Goal: Information Seeking & Learning: Learn about a topic

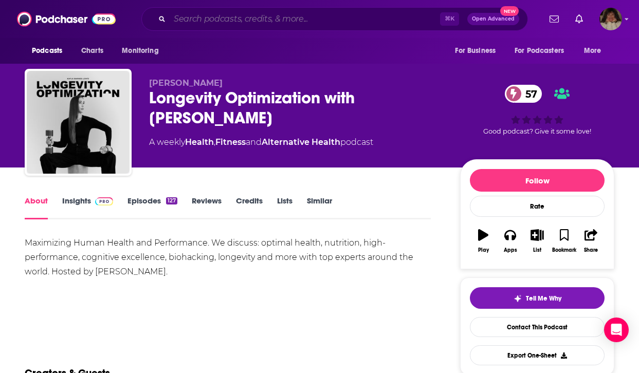
click at [259, 16] on input "Search podcasts, credits, & more..." at bounding box center [305, 19] width 270 height 16
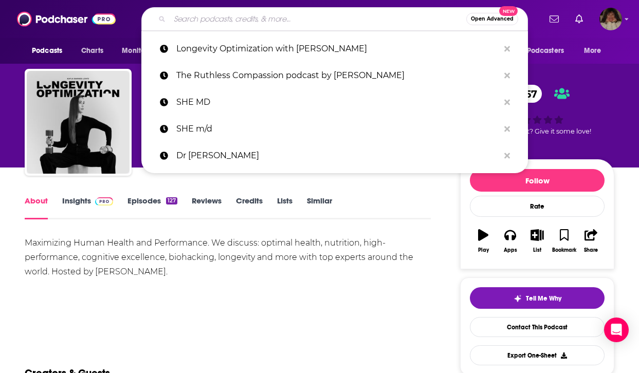
click at [259, 20] on input "Search podcasts, credits, & more..." at bounding box center [318, 19] width 296 height 16
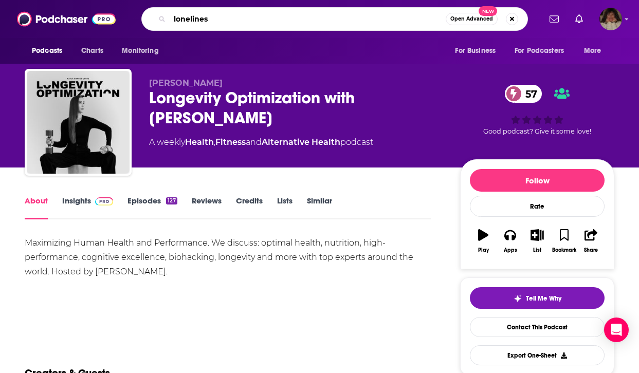
type input "loneliness"
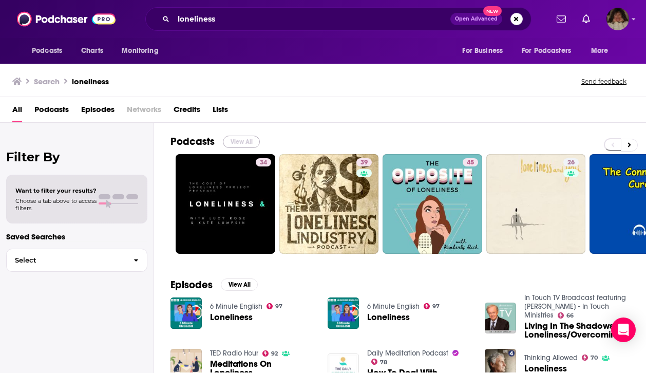
click at [248, 140] on button "View All" at bounding box center [241, 142] width 37 height 12
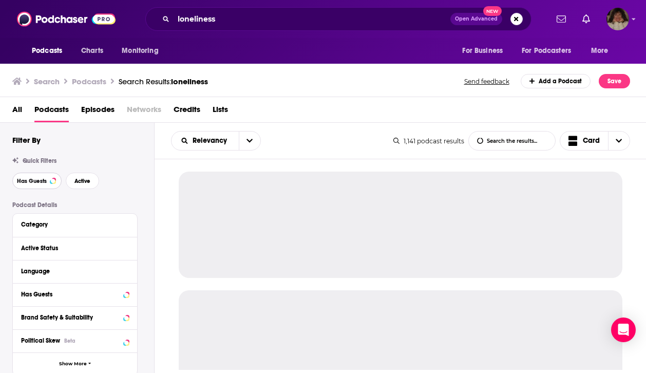
click at [33, 178] on span "Has Guests" at bounding box center [32, 181] width 30 height 6
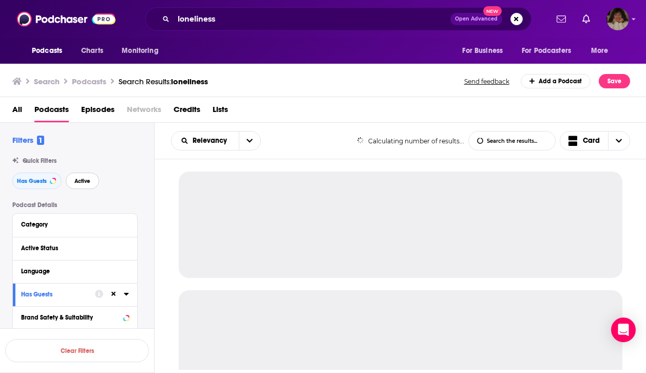
click at [86, 182] on span "Active" at bounding box center [83, 181] width 16 height 6
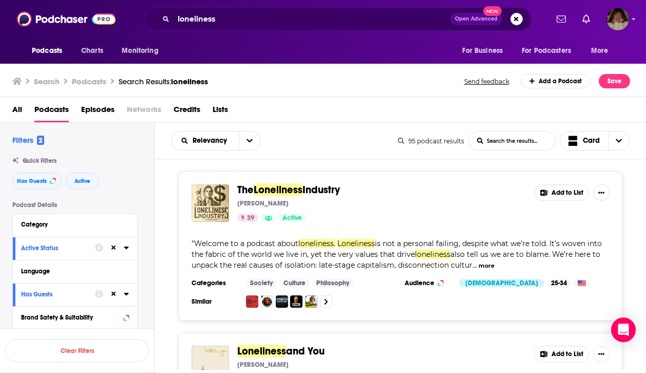
click at [328, 185] on span "Industry" at bounding box center [322, 189] width 38 height 13
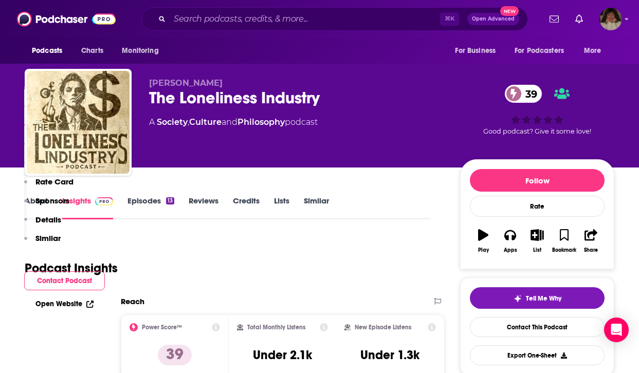
scroll to position [655, 0]
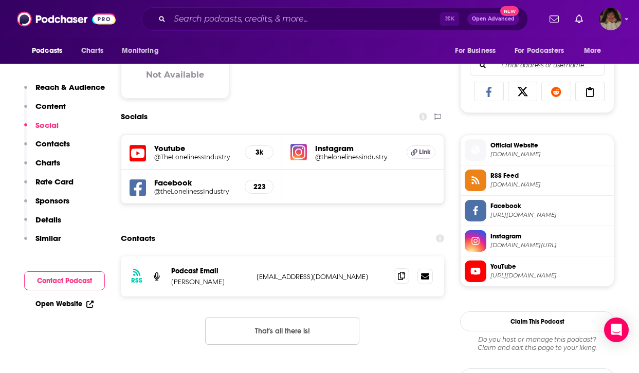
click at [402, 276] on icon at bounding box center [401, 276] width 7 height 8
click at [401, 275] on icon at bounding box center [401, 276] width 7 height 8
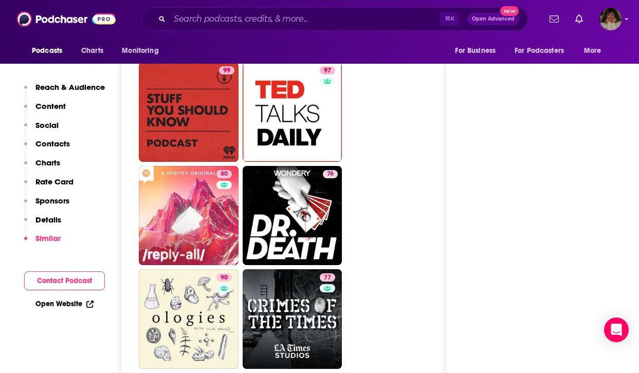
scroll to position [1835, 0]
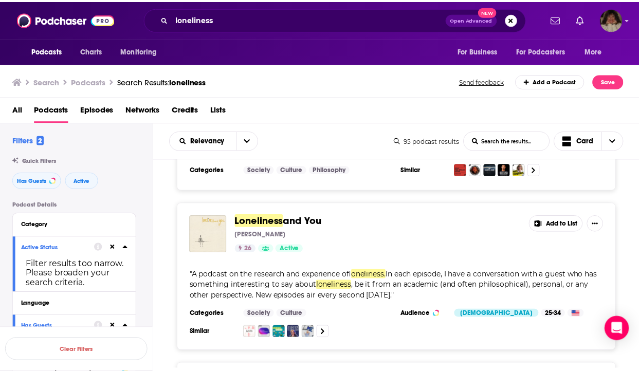
scroll to position [119, 0]
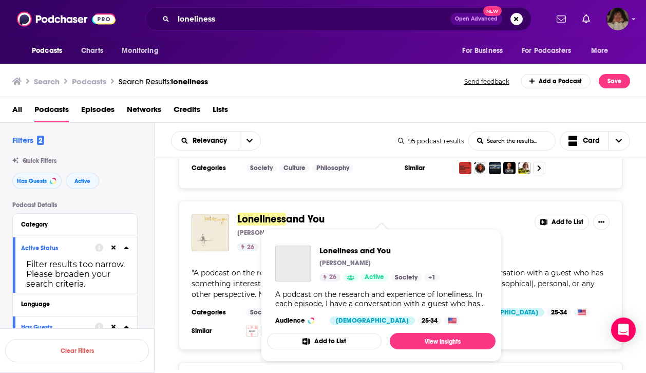
click at [283, 221] on span "Loneliness" at bounding box center [261, 219] width 49 height 13
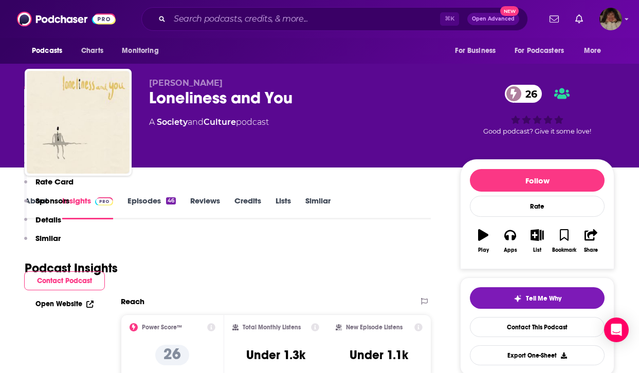
scroll to position [243, 0]
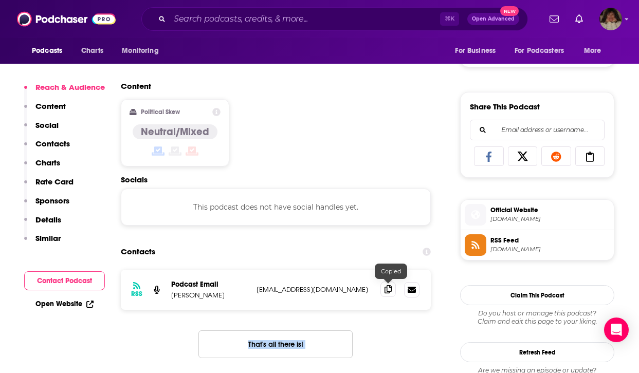
click at [389, 290] on icon at bounding box center [387, 289] width 7 height 8
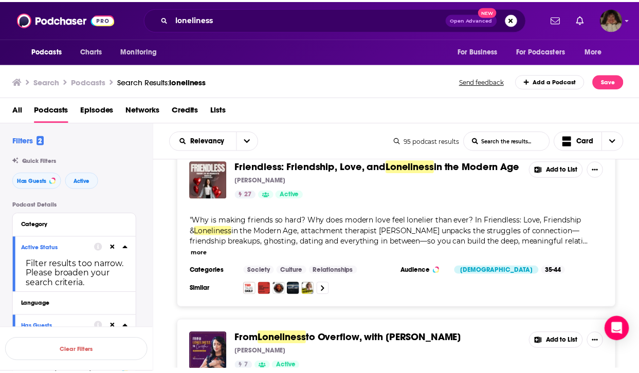
scroll to position [455, 0]
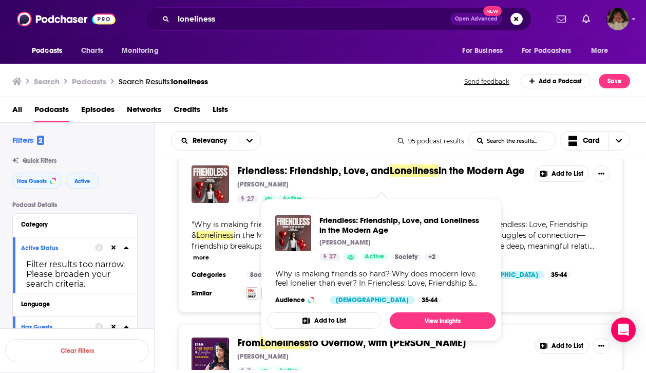
click at [365, 170] on span "Friendless: Friendship, Love, and" at bounding box center [313, 170] width 153 height 13
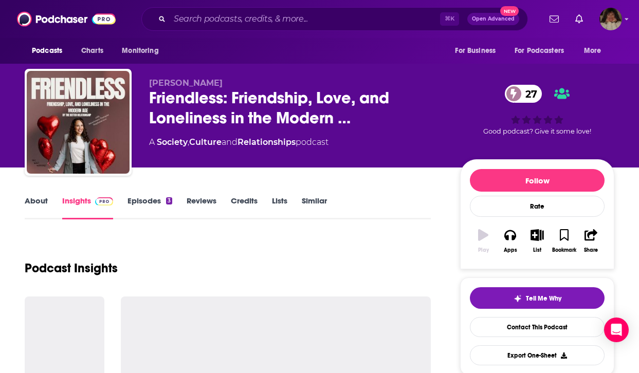
scroll to position [130, 0]
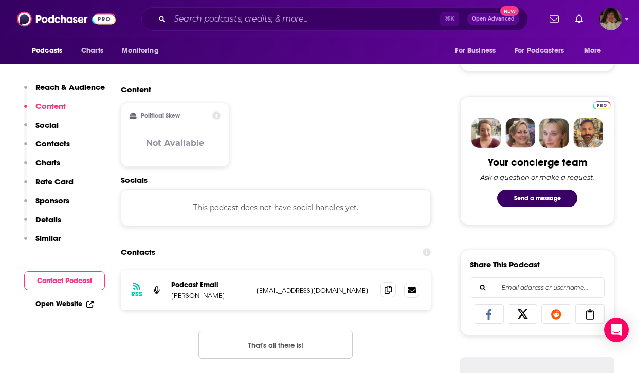
click at [389, 290] on icon at bounding box center [387, 290] width 7 height 8
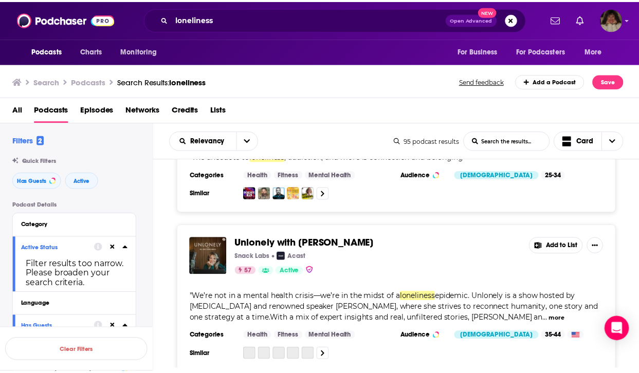
scroll to position [991, 0]
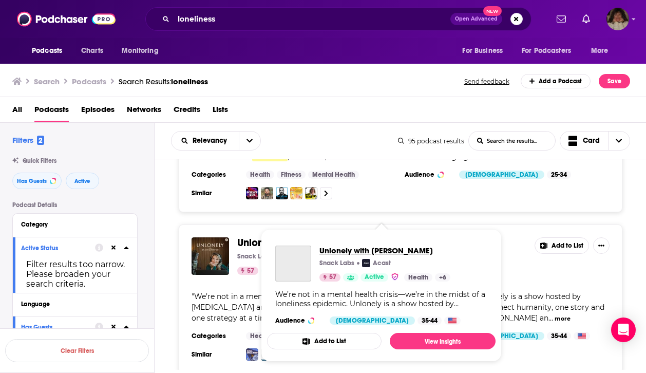
click at [362, 247] on span "Unlonely with [PERSON_NAME]" at bounding box center [385, 251] width 131 height 10
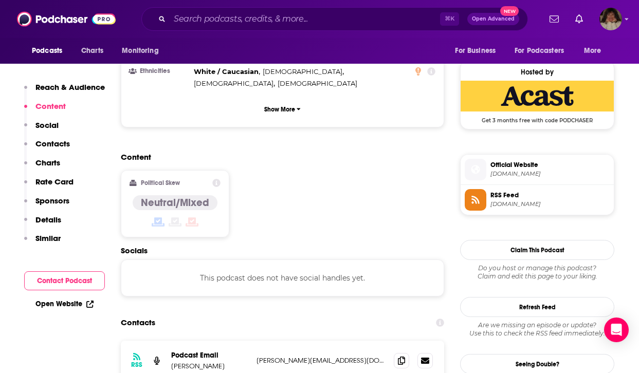
scroll to position [747, 0]
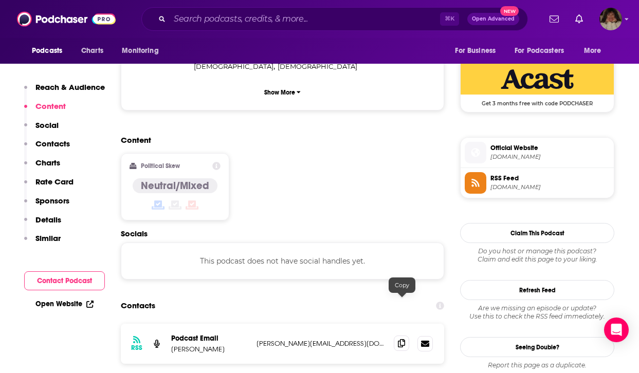
click at [403, 336] on span at bounding box center [401, 343] width 15 height 15
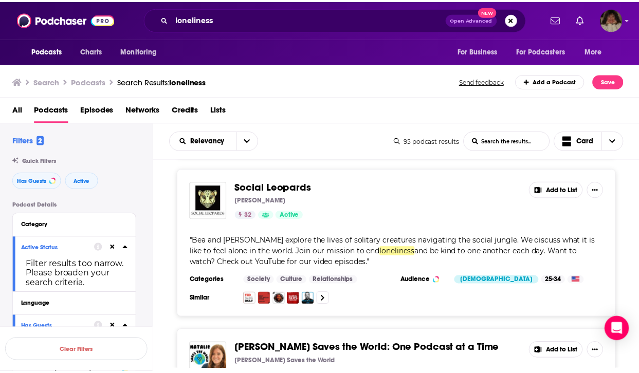
scroll to position [1481, 0]
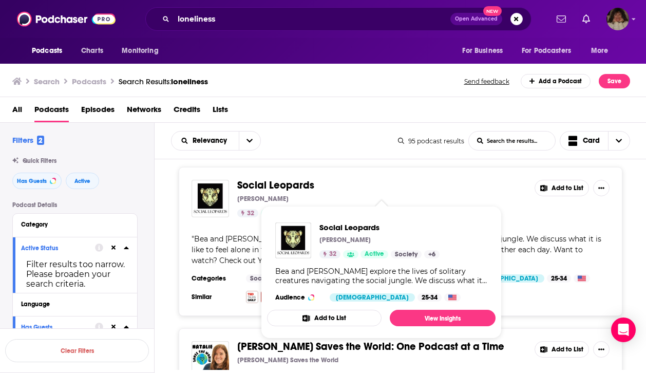
click at [285, 191] on span "Social Leopards" at bounding box center [275, 185] width 77 height 13
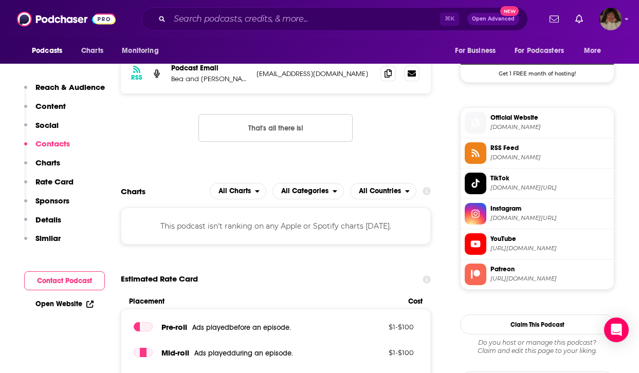
scroll to position [658, 0]
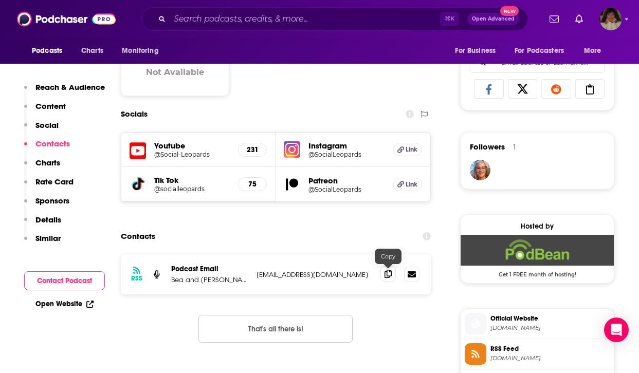
click at [392, 272] on span at bounding box center [387, 273] width 15 height 15
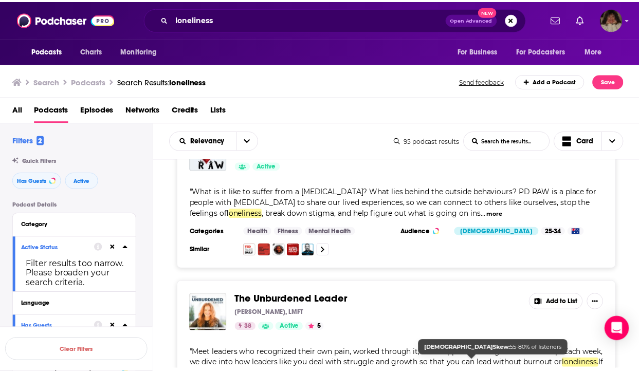
scroll to position [2828, 0]
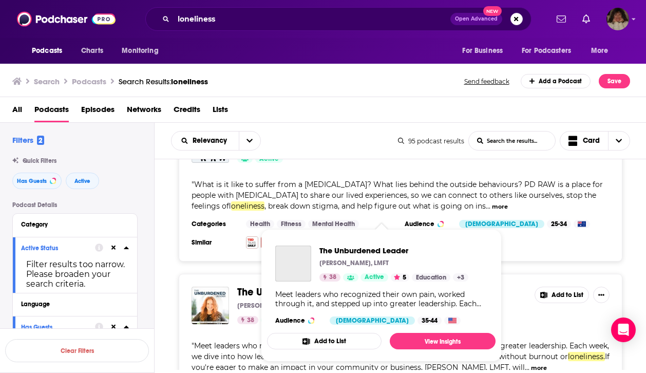
click at [330, 264] on p "[PERSON_NAME], LMFT" at bounding box center [354, 263] width 69 height 8
click at [254, 286] on span "The Unburdened Leader" at bounding box center [294, 292] width 114 height 13
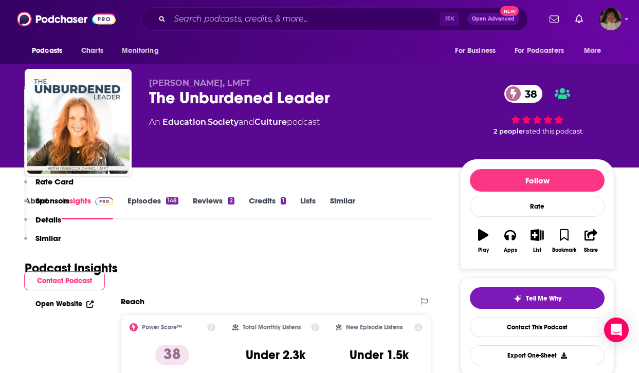
scroll to position [820, 0]
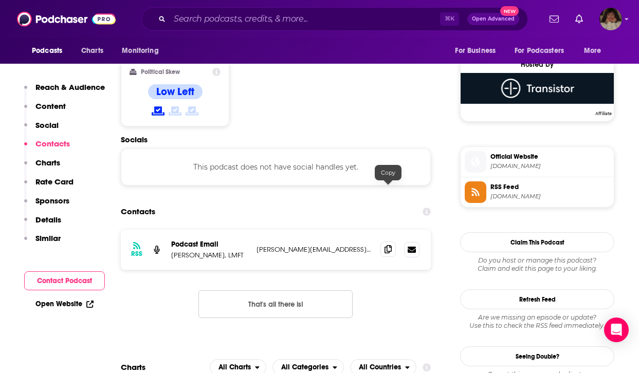
click at [389, 245] on icon at bounding box center [387, 249] width 7 height 8
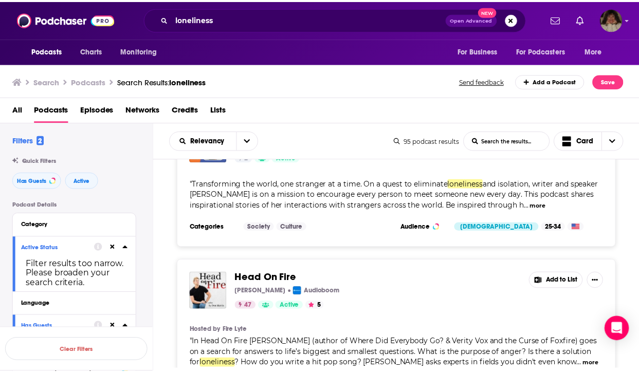
scroll to position [3140, 0]
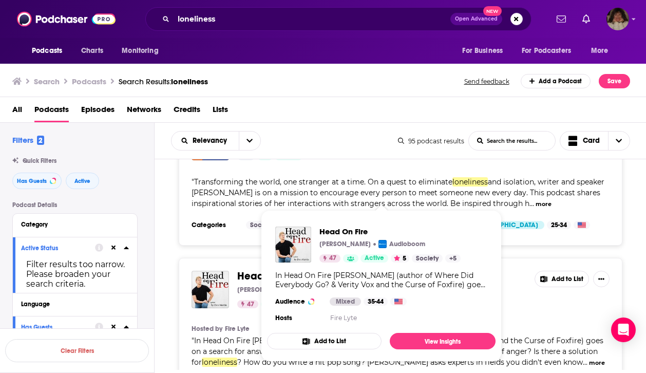
click at [243, 270] on span "Head On Fire" at bounding box center [268, 276] width 62 height 13
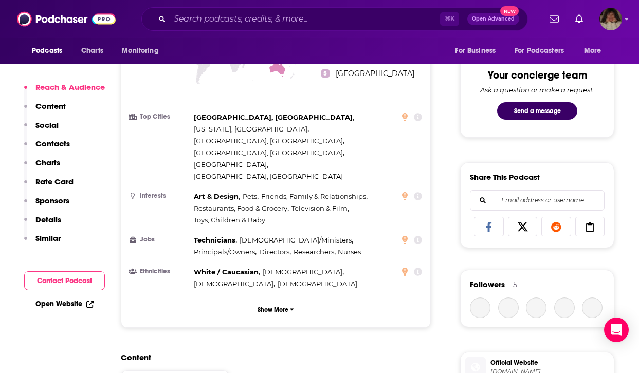
scroll to position [874, 0]
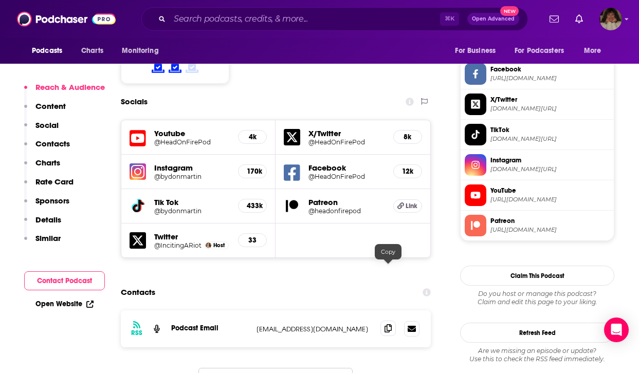
click at [386, 324] on icon at bounding box center [387, 328] width 7 height 8
drag, startPoint x: 386, startPoint y: 269, endPoint x: 381, endPoint y: 285, distance: 16.1
click at [386, 325] on icon at bounding box center [387, 329] width 7 height 8
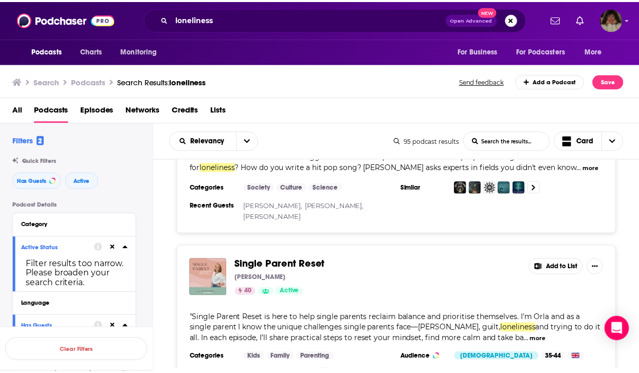
scroll to position [3337, 0]
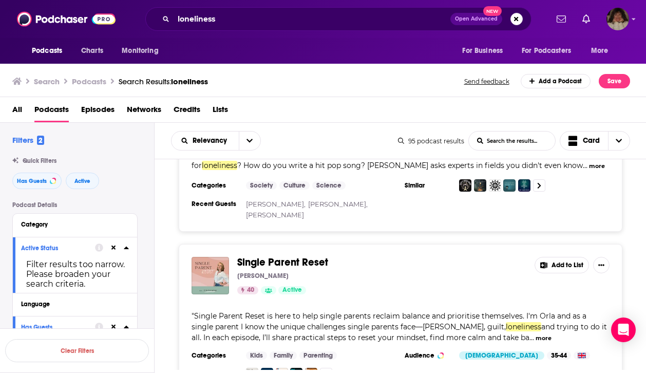
click at [311, 236] on div "Podcasts Charts Monitoring loneliness Open Advanced New For Business For Podcas…" at bounding box center [323, 186] width 646 height 373
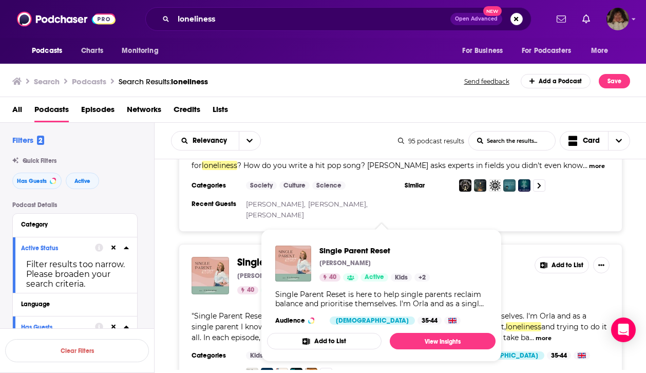
click at [246, 256] on span "Single Parent Reset" at bounding box center [282, 262] width 91 height 13
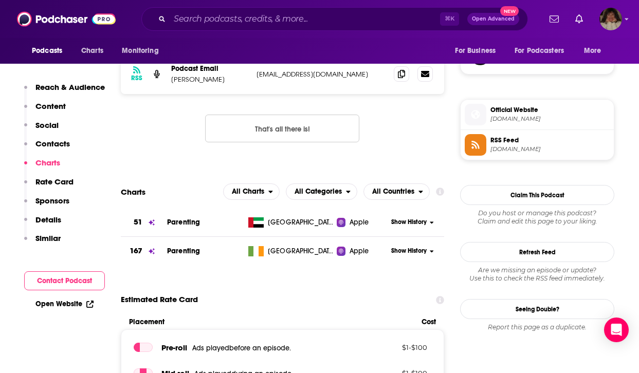
scroll to position [703, 0]
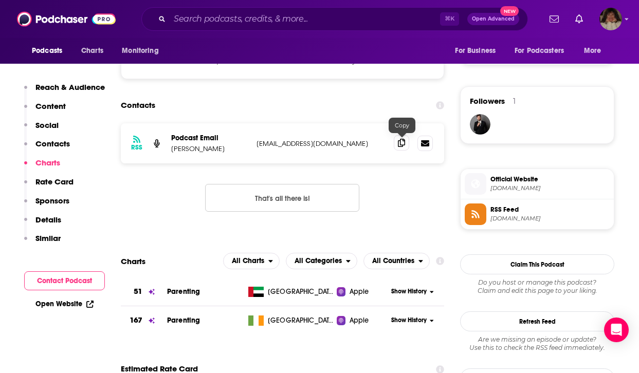
click at [401, 142] on icon at bounding box center [401, 143] width 7 height 8
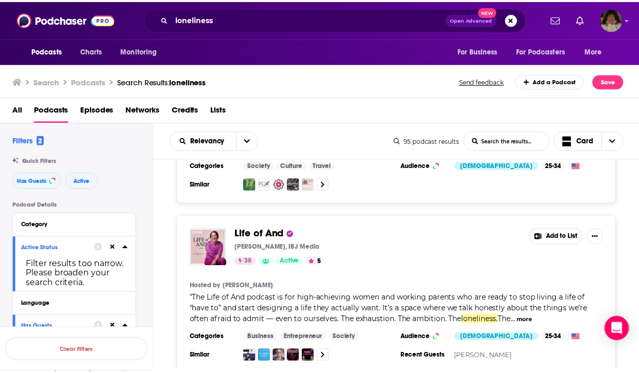
scroll to position [3675, 0]
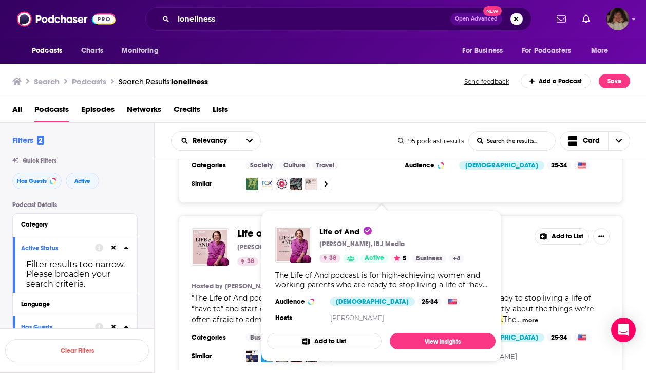
click at [268, 227] on span "Life of And" at bounding box center [262, 233] width 50 height 13
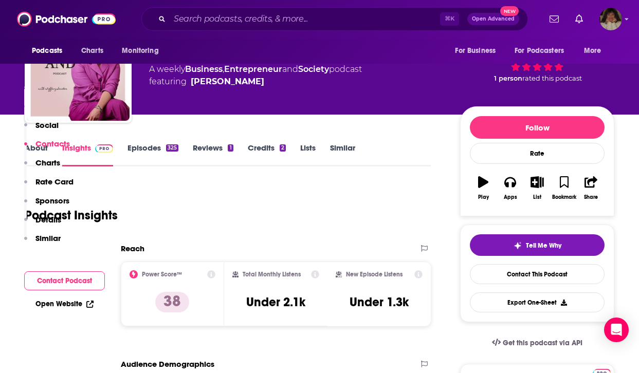
scroll to position [951, 0]
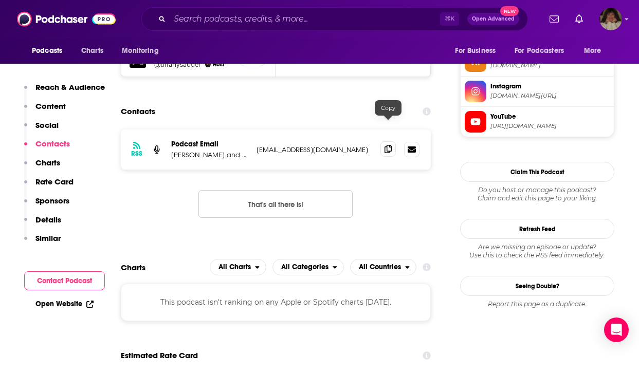
click at [392, 141] on span at bounding box center [387, 148] width 15 height 15
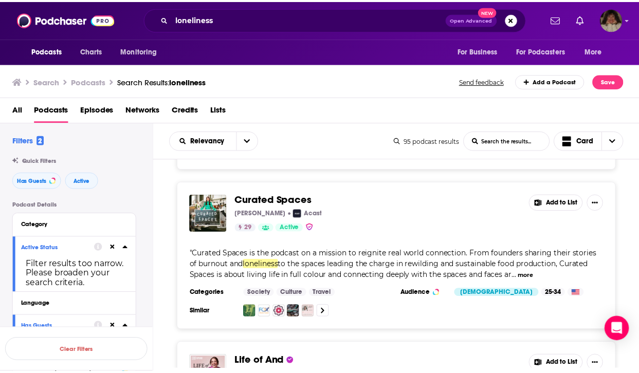
scroll to position [3547, 0]
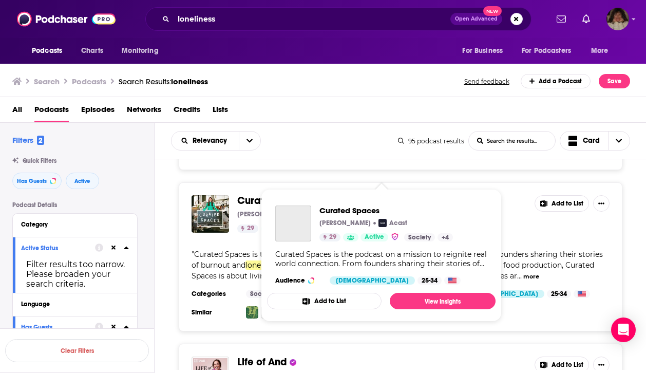
click at [269, 194] on span "Curated Spaces" at bounding box center [276, 200] width 78 height 13
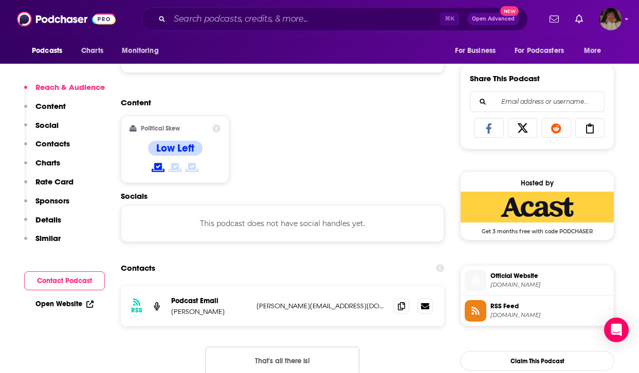
scroll to position [667, 0]
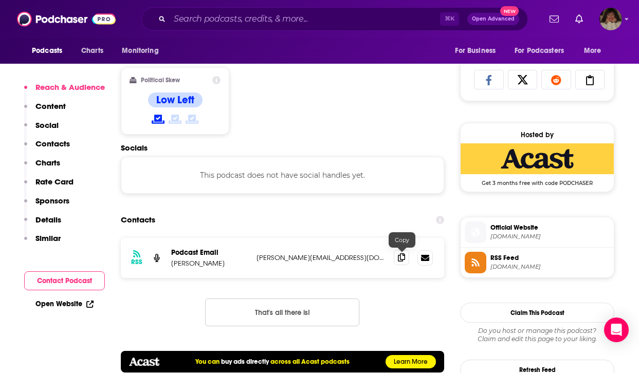
click at [400, 261] on icon at bounding box center [401, 257] width 7 height 8
click at [400, 260] on icon at bounding box center [401, 257] width 7 height 8
